Goal: Task Accomplishment & Management: Use online tool/utility

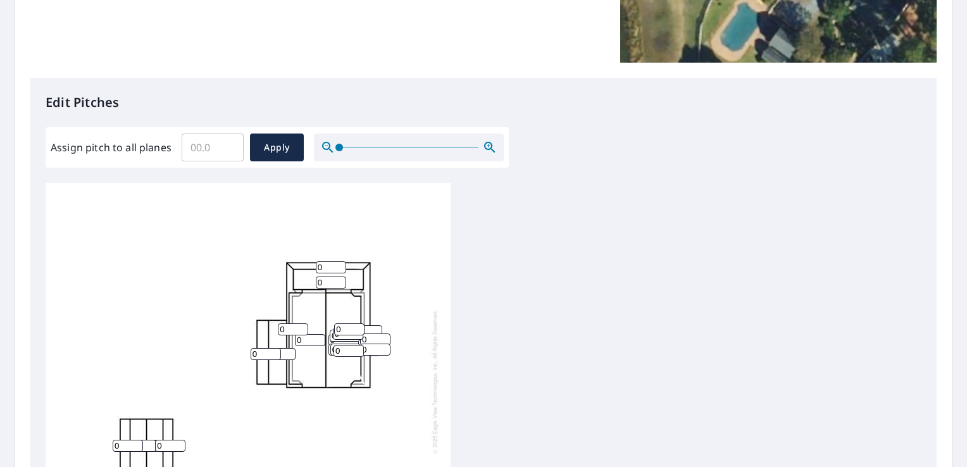
scroll to position [13, 0]
click at [327, 274] on input "0" at bounding box center [331, 280] width 30 height 12
type input "1"
click at [324, 258] on input "0" at bounding box center [331, 264] width 30 height 12
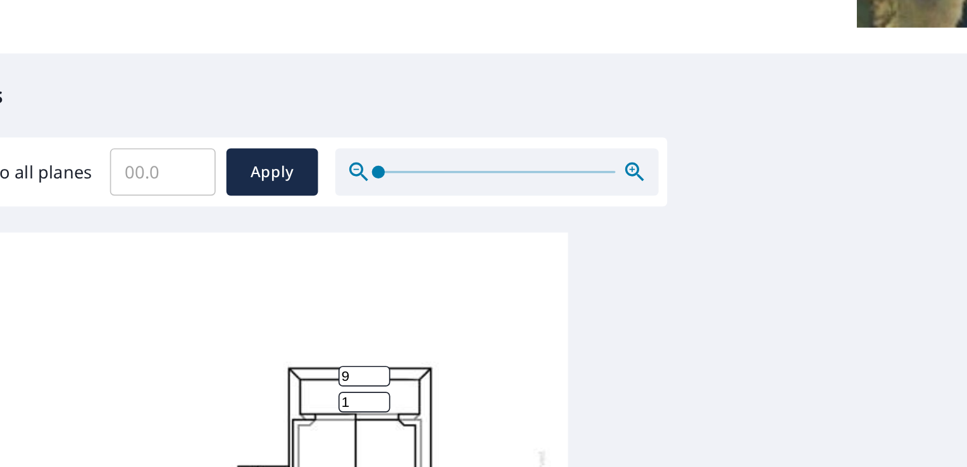
scroll to position [167, 0]
type input "9"
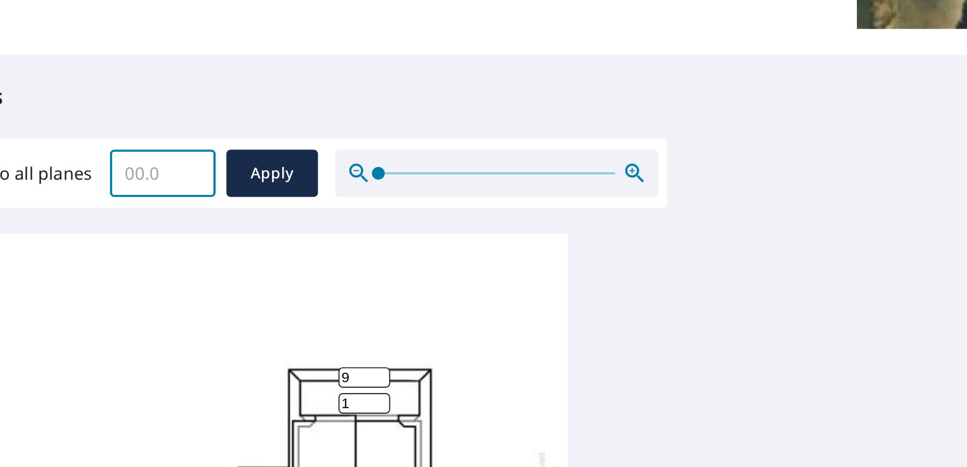
click at [204, 252] on input "Assign pitch to all planes" at bounding box center [213, 242] width 62 height 35
type input "9"
click at [268, 245] on span "Apply" at bounding box center [277, 244] width 34 height 16
type input "9"
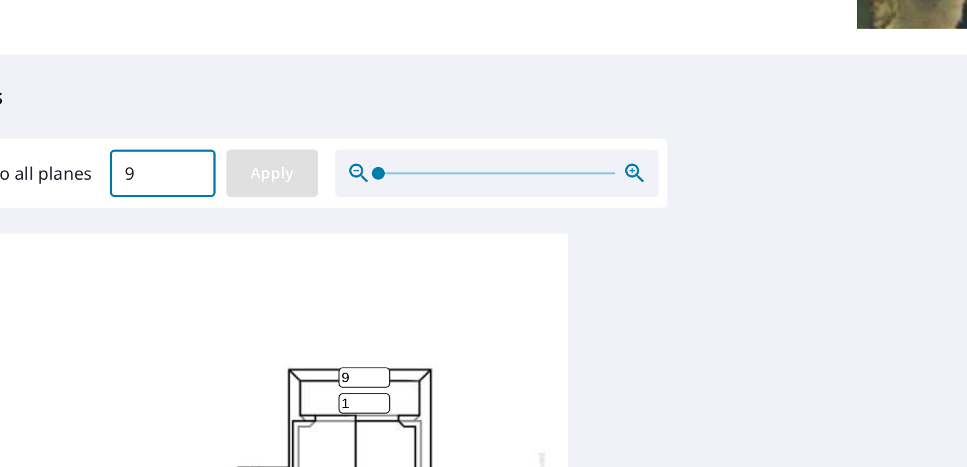
type input "9"
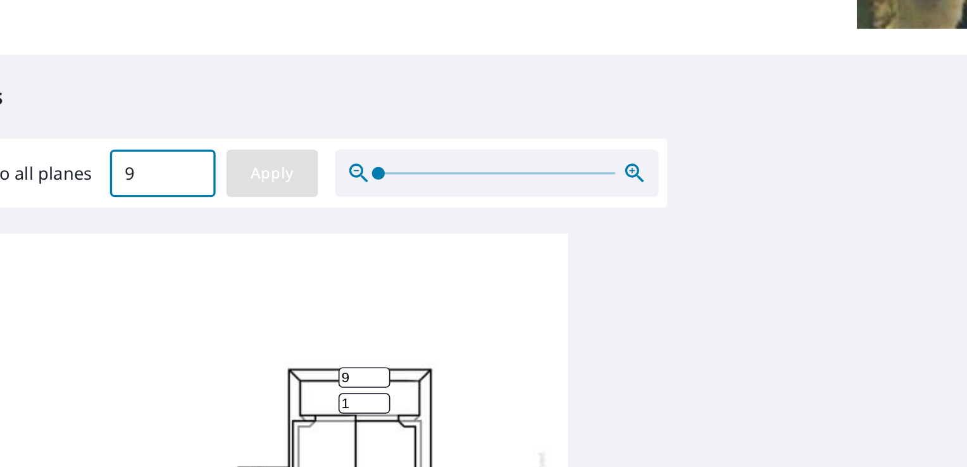
type input "9"
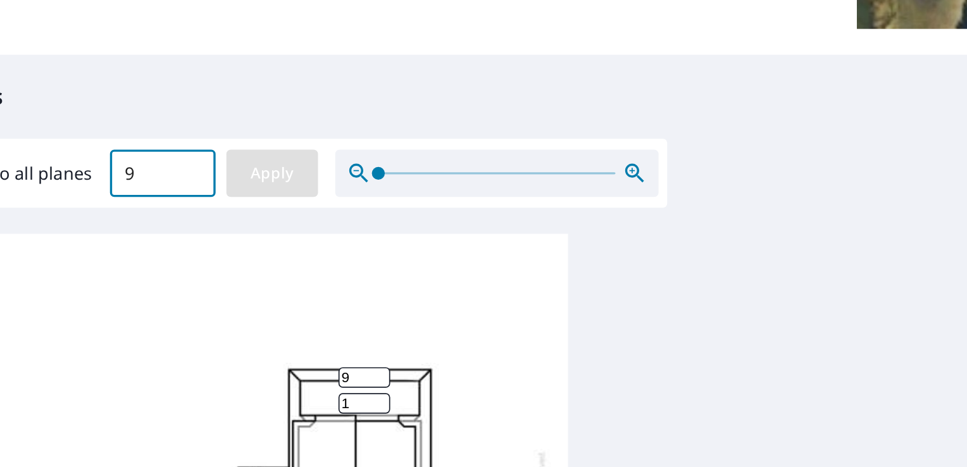
type input "9"
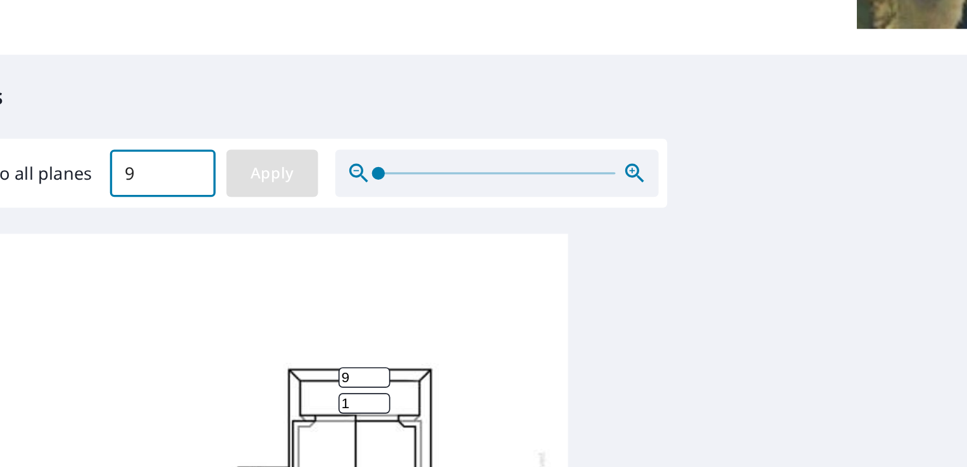
type input "9"
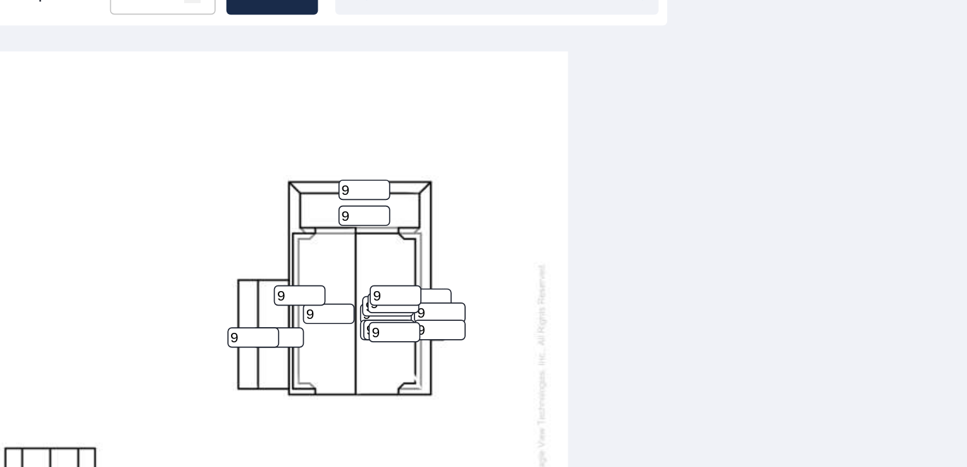
scroll to position [275, 0]
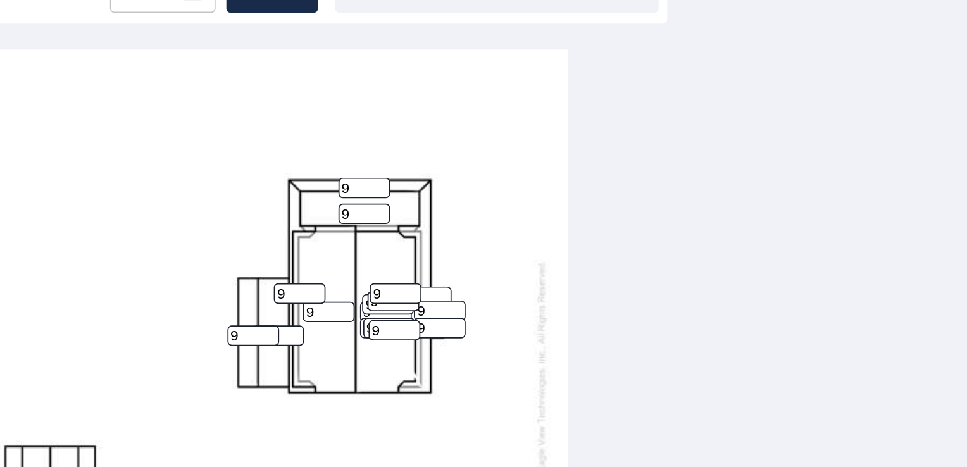
click at [323, 261] on input "9" at bounding box center [331, 267] width 30 height 12
type input "0"
click at [258, 332] on input "9" at bounding box center [266, 338] width 30 height 12
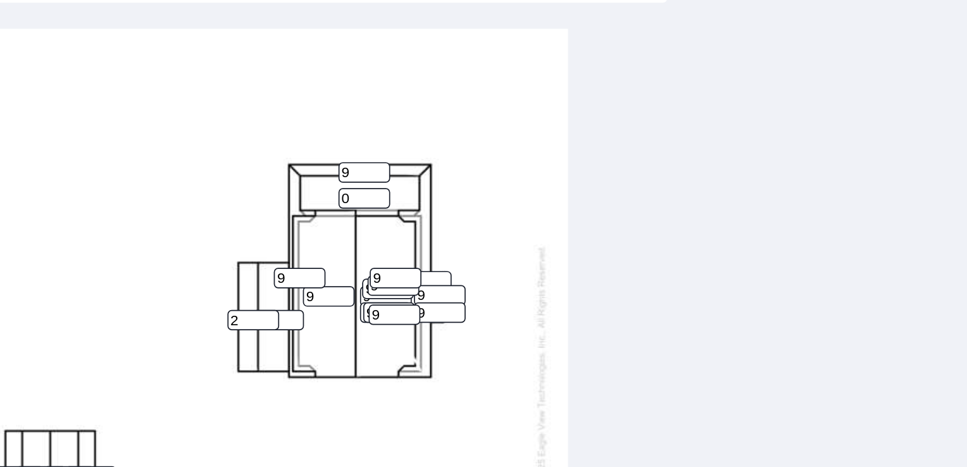
scroll to position [285, 0]
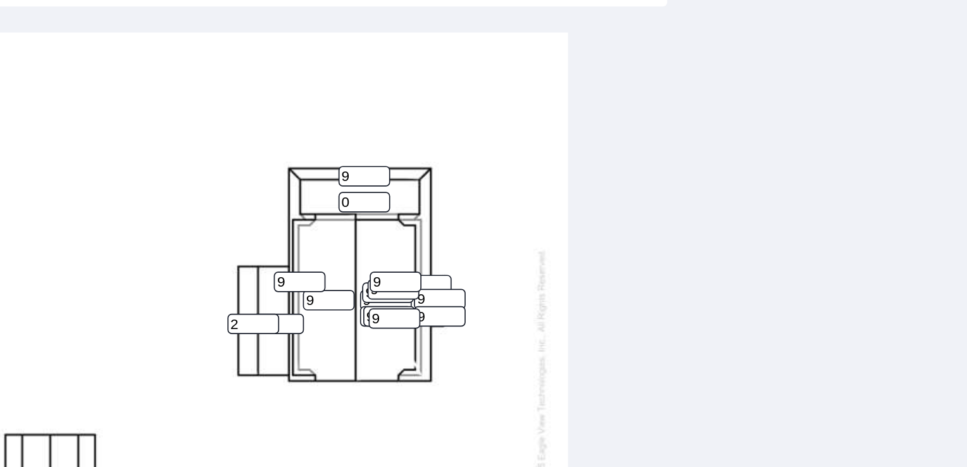
type input "2"
click at [326, 258] on input "0" at bounding box center [331, 260] width 30 height 12
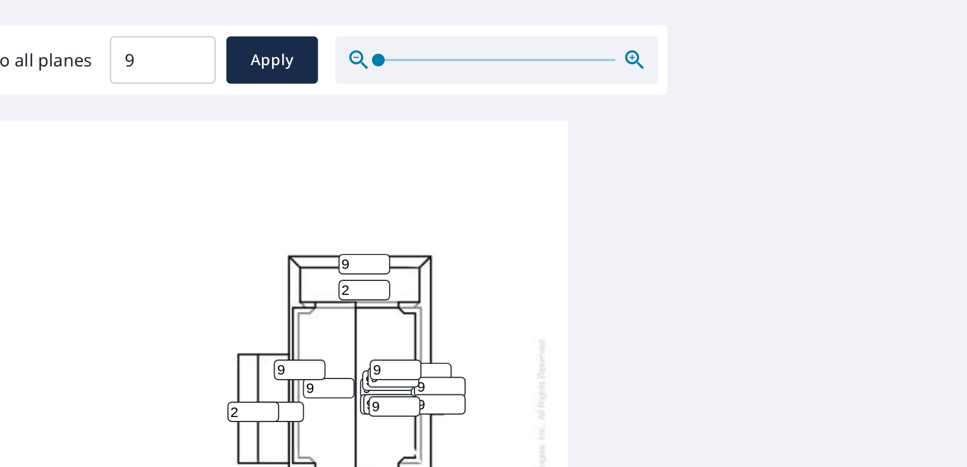
scroll to position [230, 0]
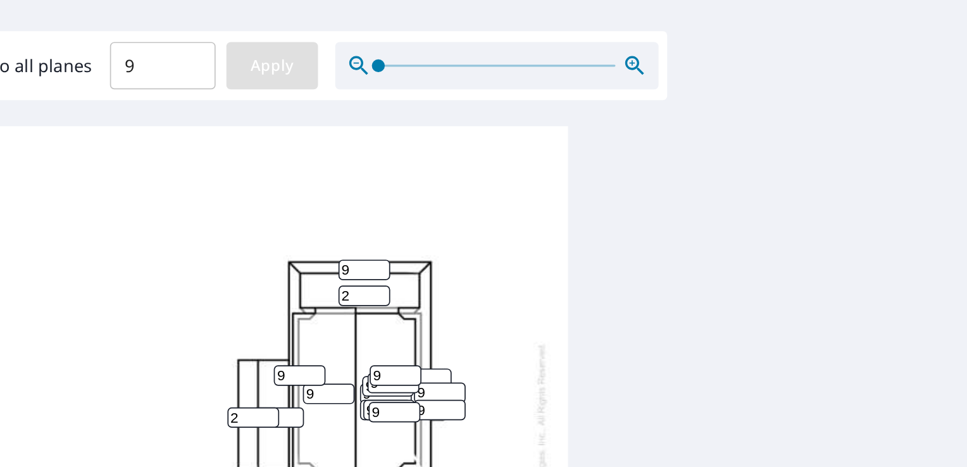
click at [290, 182] on span "Apply" at bounding box center [277, 180] width 34 height 16
type input "9"
click at [329, 313] on input "9" at bounding box center [331, 315] width 30 height 12
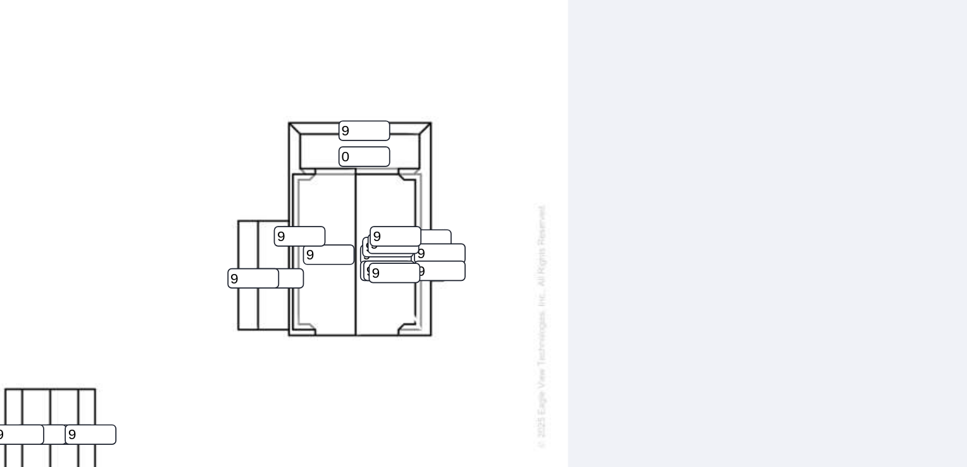
scroll to position [313, 0]
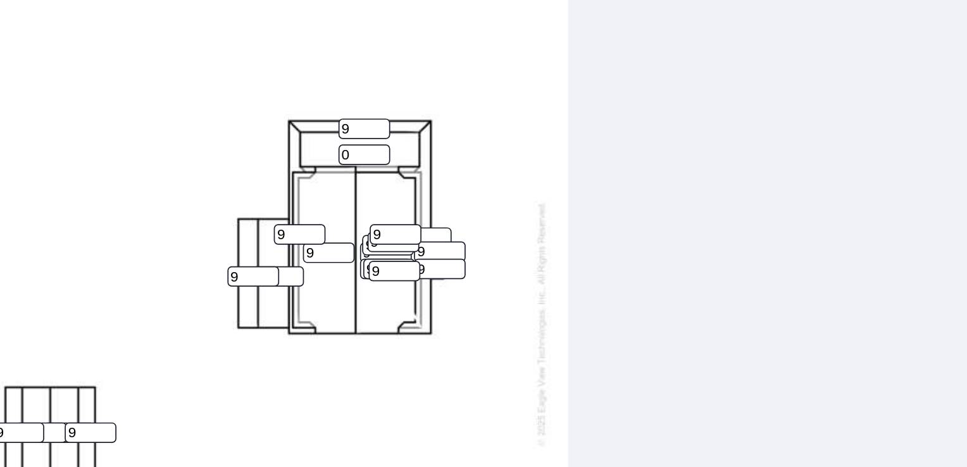
type input "0"
click at [263, 301] on input "9" at bounding box center [266, 304] width 30 height 12
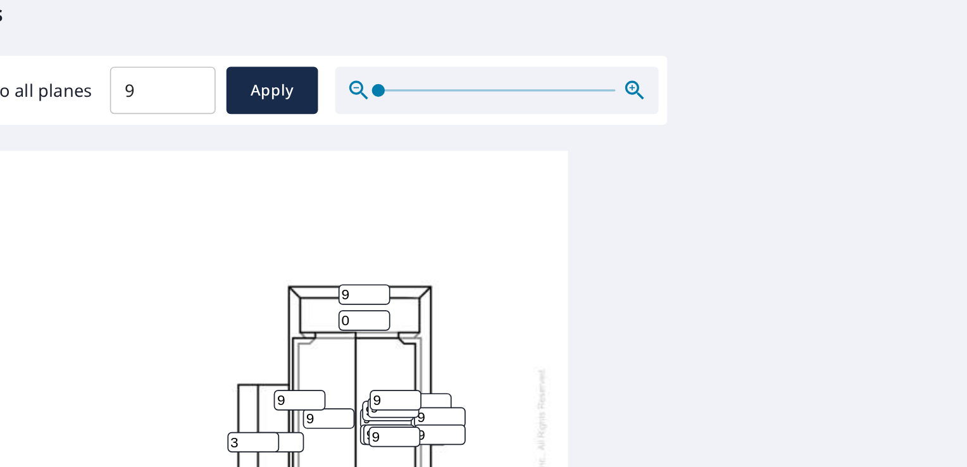
scroll to position [215, 0]
type input "3"
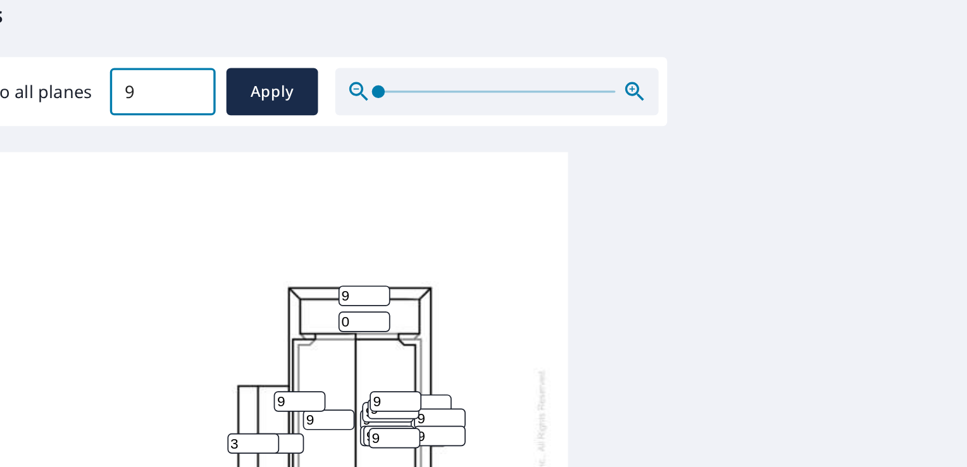
click at [198, 196] on input "9" at bounding box center [213, 194] width 62 height 35
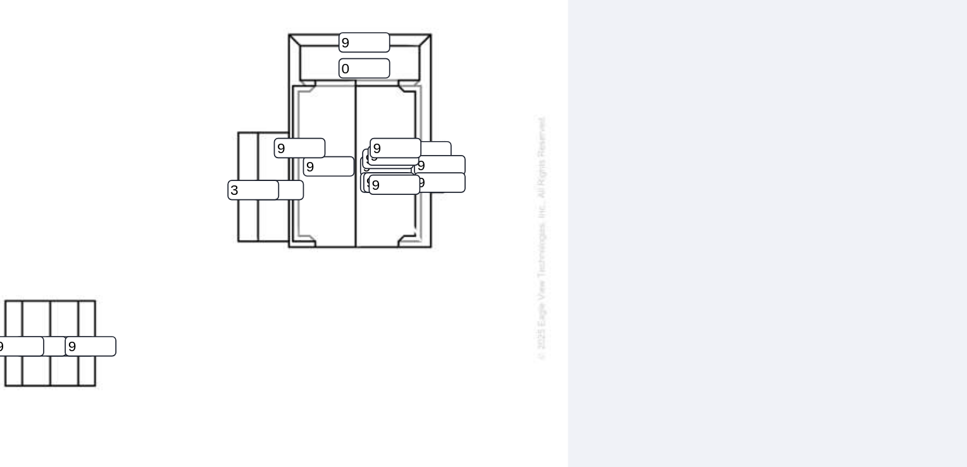
scroll to position [534, 0]
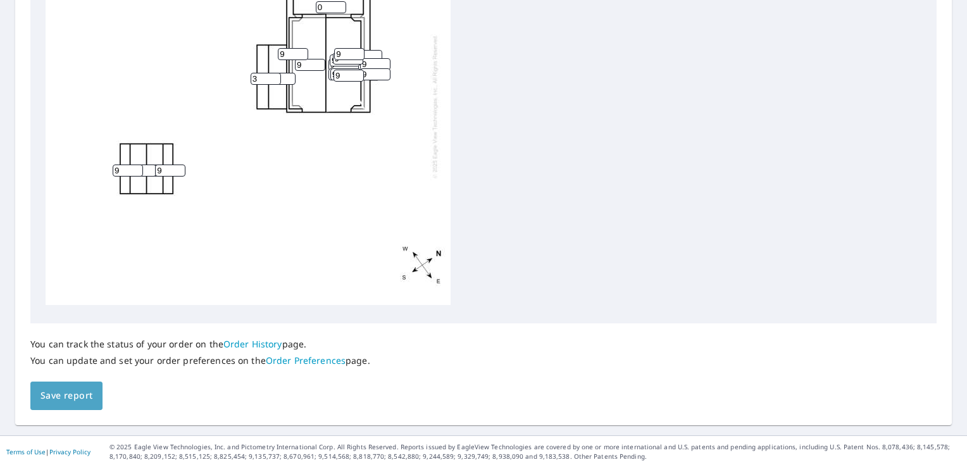
click at [72, 391] on span "Save report" at bounding box center [67, 396] width 52 height 16
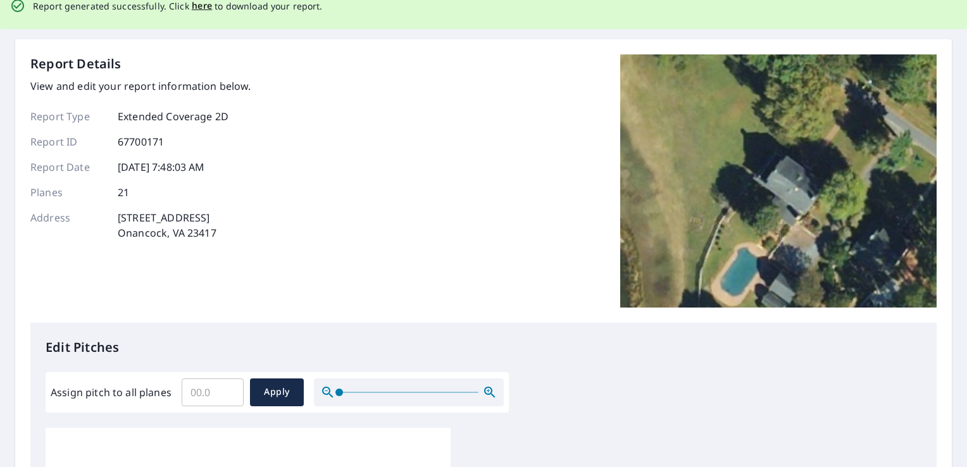
scroll to position [0, 0]
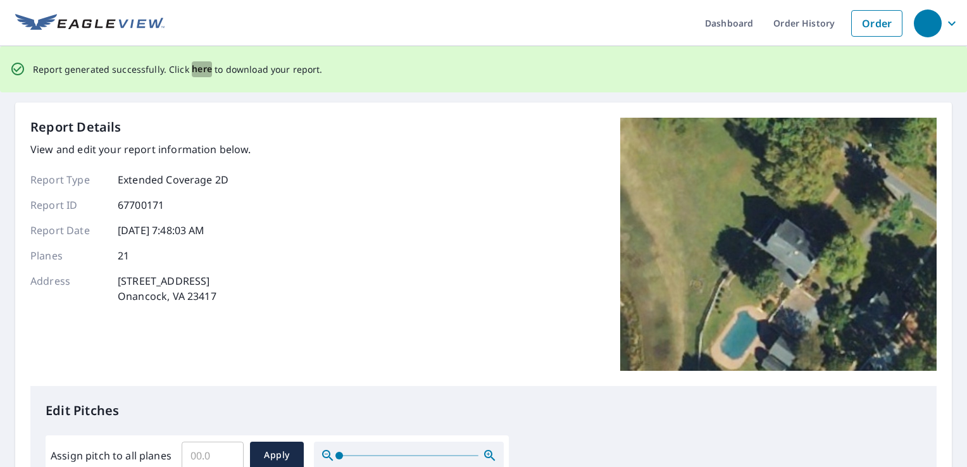
click at [200, 75] on span "here" at bounding box center [202, 69] width 21 height 16
